Goal: Task Accomplishment & Management: Use online tool/utility

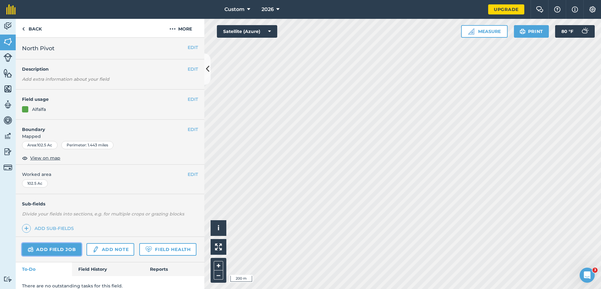
click at [64, 250] on link "Add field job" at bounding box center [51, 249] width 59 height 13
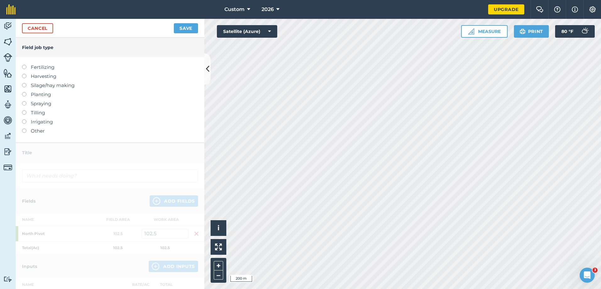
click at [23, 65] on label at bounding box center [26, 65] width 9 height 0
type input "Fertilizing"
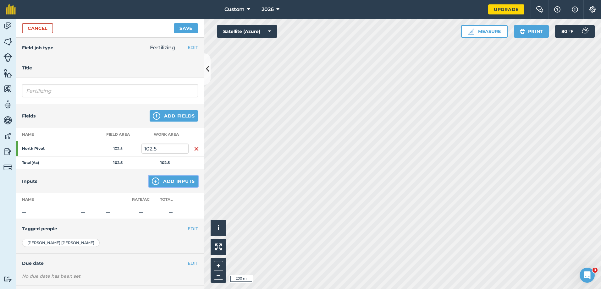
click at [173, 182] on button "Add Inputs" at bounding box center [173, 181] width 49 height 11
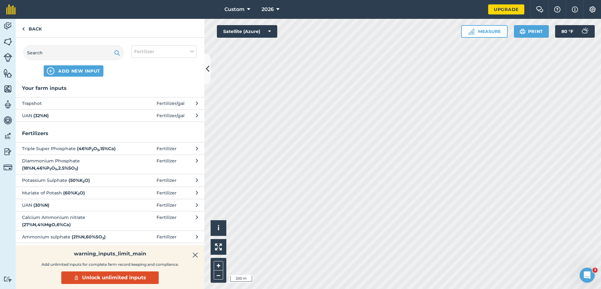
click at [85, 104] on span "Trapshot" at bounding box center [73, 103] width 103 height 7
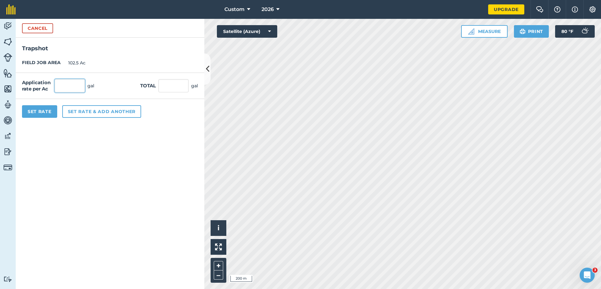
click at [72, 85] on input "text" at bounding box center [70, 85] width 30 height 13
type input "2"
type input "205"
click at [142, 54] on div "FIELD JOB AREA 102.5 Ac" at bounding box center [110, 63] width 189 height 20
click at [41, 116] on button "Set Rate" at bounding box center [39, 111] width 35 height 13
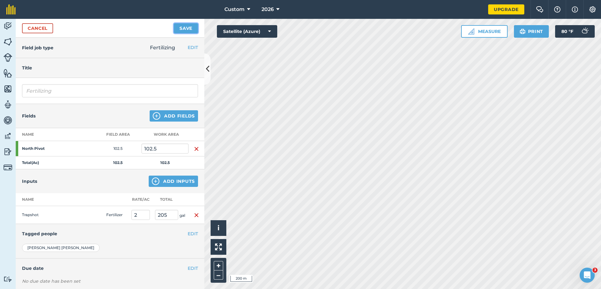
click at [186, 27] on button "Save" at bounding box center [186, 28] width 24 height 10
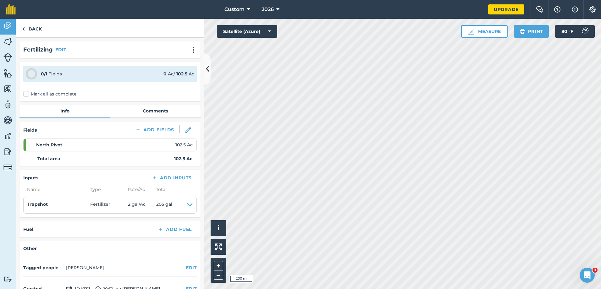
click at [32, 141] on label at bounding box center [33, 141] width 8 height 0
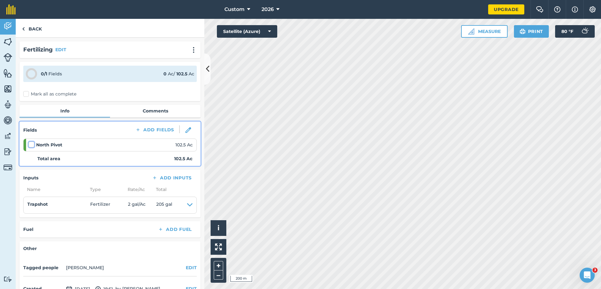
click at [32, 145] on input "checkbox" at bounding box center [31, 143] width 4 height 4
checkbox input "false"
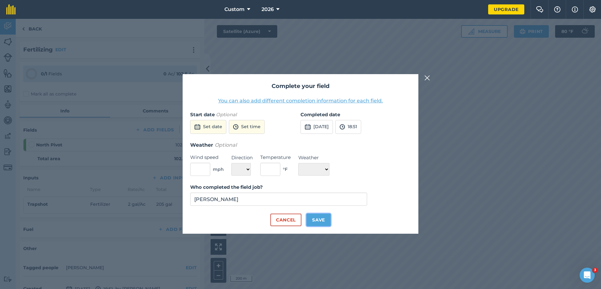
click at [322, 220] on button "Save" at bounding box center [319, 220] width 24 height 13
checkbox input "true"
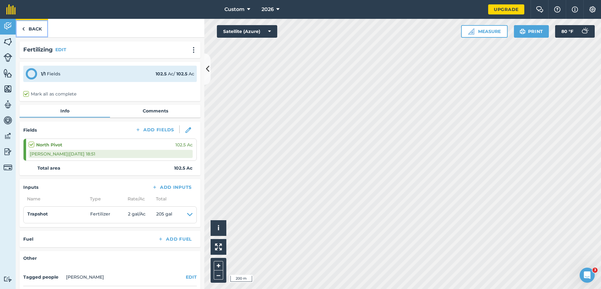
click at [31, 26] on link "Back" at bounding box center [32, 28] width 32 height 19
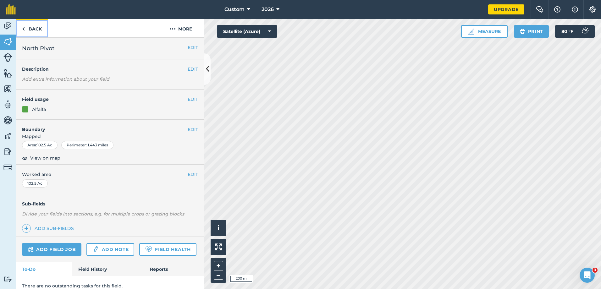
click at [30, 25] on link "Back" at bounding box center [32, 28] width 32 height 19
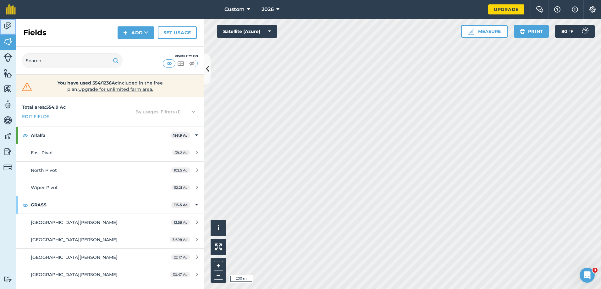
click at [10, 25] on img at bounding box center [7, 25] width 9 height 9
